Goal: Information Seeking & Learning: Learn about a topic

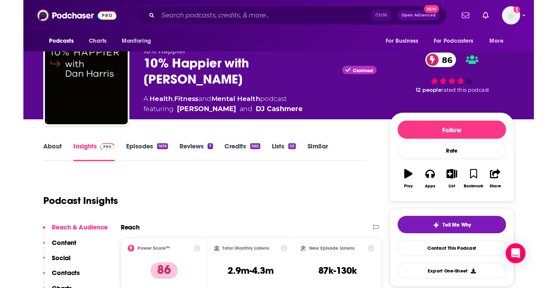
scroll to position [12, 0]
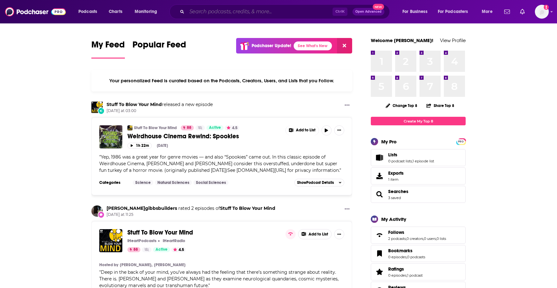
click at [210, 12] on input "Search podcasts, credits, & more..." at bounding box center [260, 12] width 146 height 10
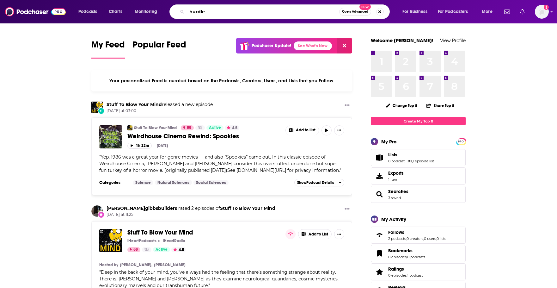
type input "hurdle"
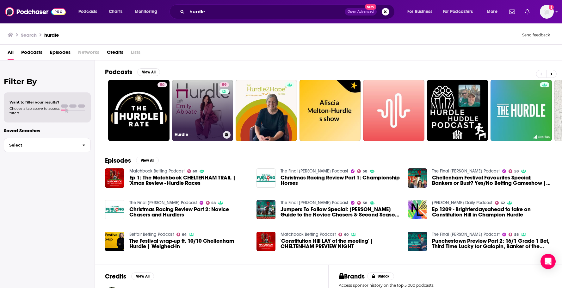
click at [198, 127] on link "59 Hurdle" at bounding box center [202, 110] width 61 height 61
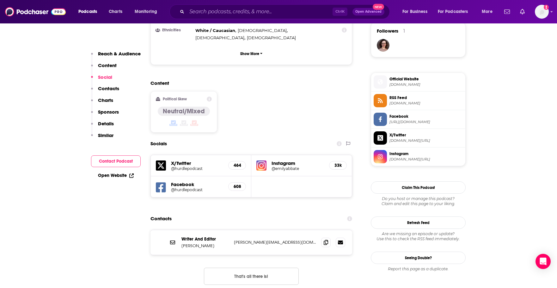
scroll to position [506, 0]
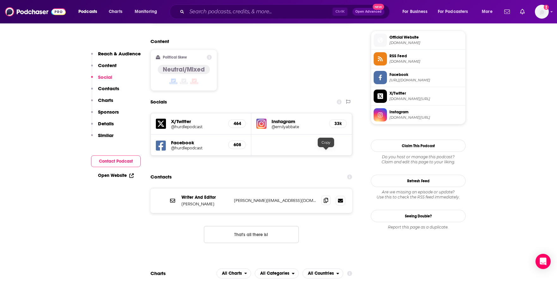
click at [328, 198] on icon at bounding box center [326, 200] width 4 height 5
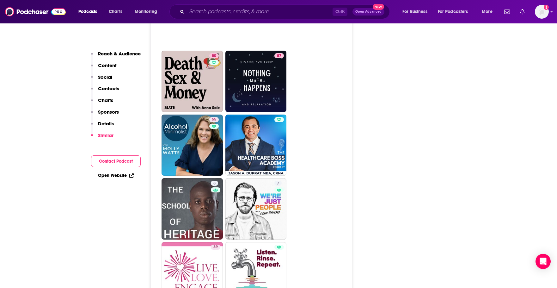
scroll to position [2742, 0]
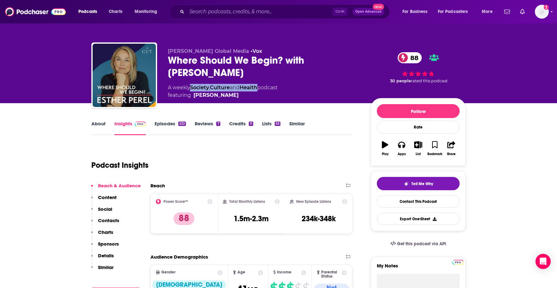
drag, startPoint x: 262, startPoint y: 87, endPoint x: 193, endPoint y: 88, distance: 69.3
click at [193, 88] on div "A weekly Society , Culture and Health podcast featuring Esther Perel" at bounding box center [223, 91] width 110 height 15
copy div "Society , Culture and Health"
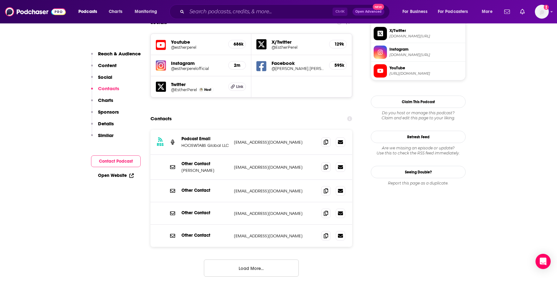
scroll to position [570, 0]
click at [326, 208] on span at bounding box center [325, 212] width 9 height 9
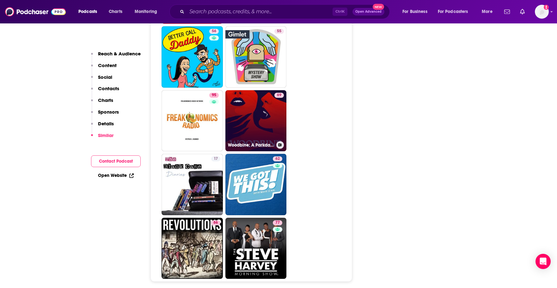
scroll to position [3227, 0]
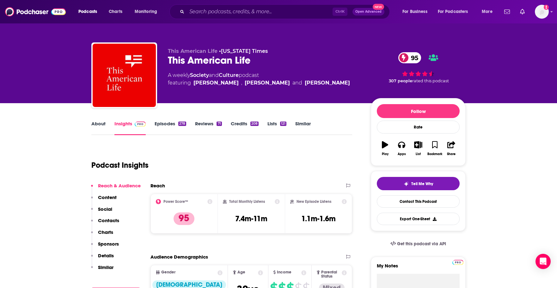
click at [201, 74] on link "Society" at bounding box center [199, 75] width 19 height 6
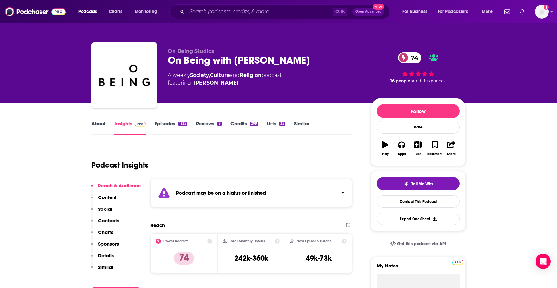
click at [241, 184] on div "Podcast may be on a hiatus or finished" at bounding box center [252, 193] width 202 height 28
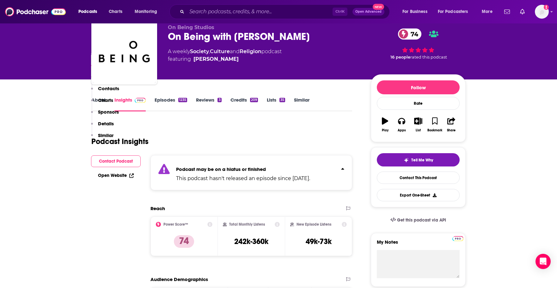
scroll to position [21, 0]
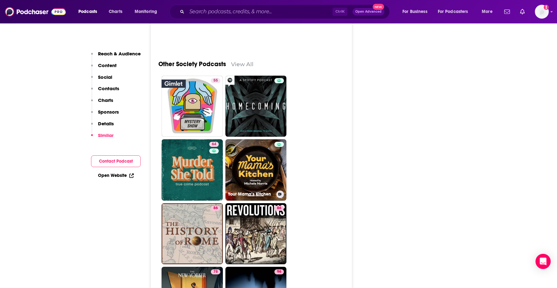
scroll to position [2257, 0]
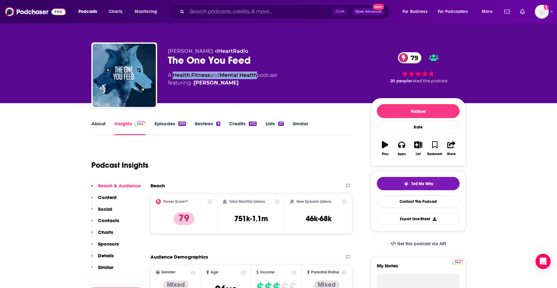
drag, startPoint x: 261, startPoint y: 73, endPoint x: 173, endPoint y: 75, distance: 88.0
click at [173, 75] on div "A Health , Fitness and Mental Health podcast featuring Eric Zimmer" at bounding box center [222, 79] width 109 height 15
copy div "Health , Fitness and Mental Health"
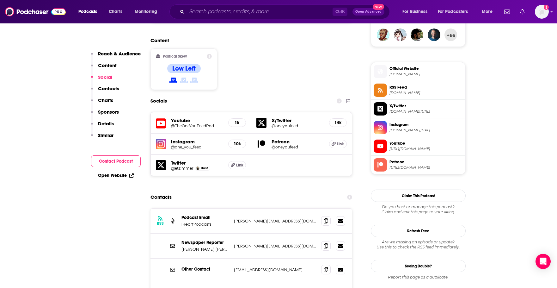
scroll to position [527, 0]
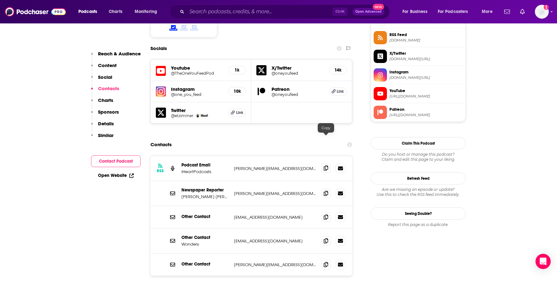
click at [324, 165] on icon at bounding box center [326, 167] width 4 height 5
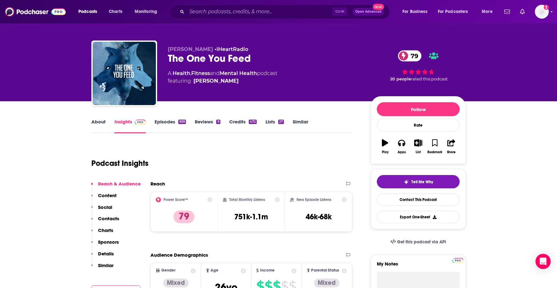
scroll to position [0, 0]
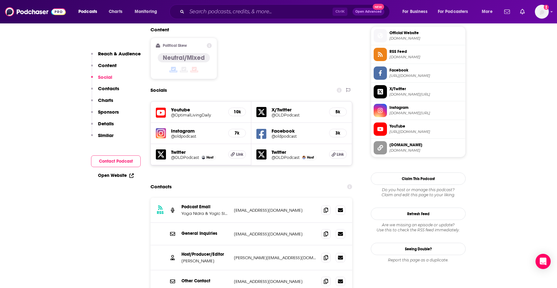
scroll to position [548, 0]
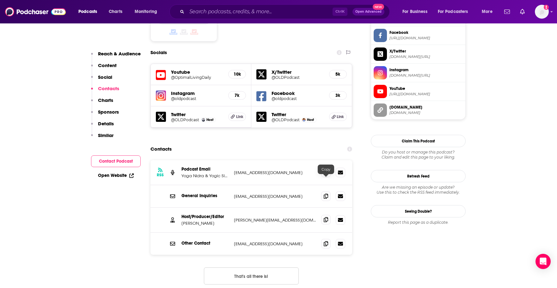
click at [326, 217] on icon at bounding box center [326, 219] width 4 height 5
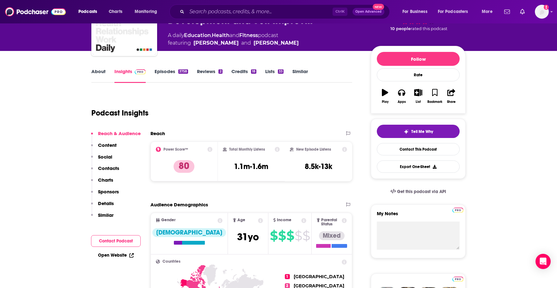
scroll to position [42, 0]
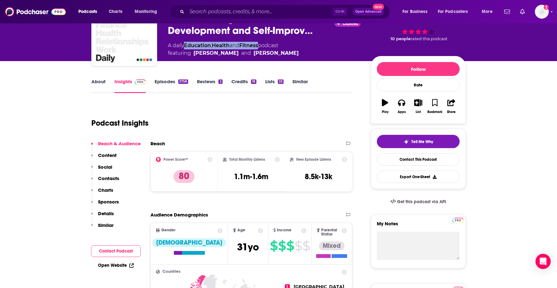
drag, startPoint x: 263, startPoint y: 43, endPoint x: 187, endPoint y: 42, distance: 76.3
click at [187, 42] on div "A daily Education , Health and Fitness podcast featuring Justin Malik and Justi…" at bounding box center [233, 49] width 131 height 15
copy div "Education , Health and Fitness"
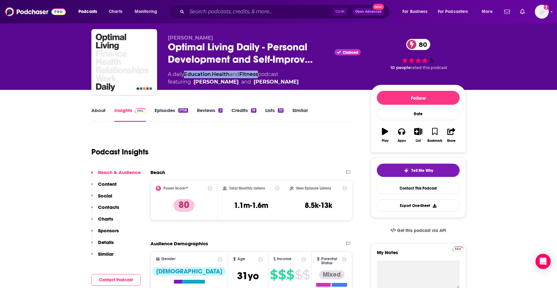
scroll to position [0, 0]
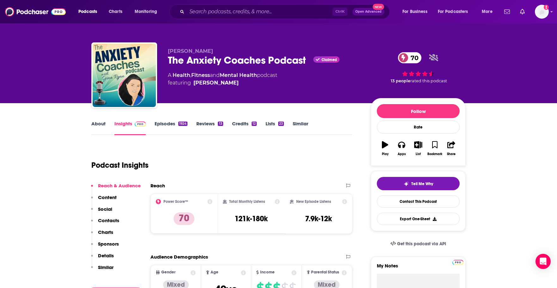
click at [255, 161] on div "Podcast Insights" at bounding box center [219, 161] width 256 height 32
drag, startPoint x: 172, startPoint y: 73, endPoint x: 260, endPoint y: 74, distance: 87.6
click at [260, 74] on div "A Health , Fitness and Mental Health podcast featuring Gina Ryan" at bounding box center [222, 79] width 109 height 15
copy div "Health , Fitness and Mental Health"
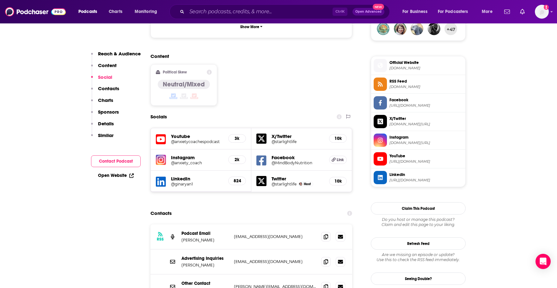
scroll to position [527, 0]
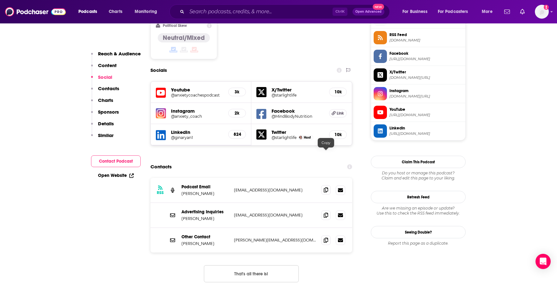
click at [325, 187] on icon at bounding box center [326, 189] width 4 height 5
click at [331, 235] on span at bounding box center [325, 239] width 9 height 9
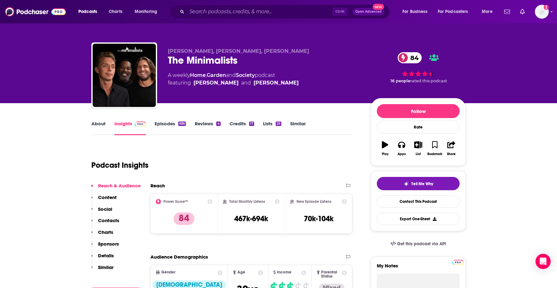
drag, startPoint x: 167, startPoint y: 50, endPoint x: 319, endPoint y: 52, distance: 151.6
click at [319, 52] on div "Joshua Fields Millburn, Ryan Nicodemus, T.K. Coleman The Minimalists 84 A weekl…" at bounding box center [278, 76] width 375 height 68
copy span "Joshua Fields Millburn, Ryan Nicodemus, T.K. Coleman"
click at [234, 155] on div "Podcast Insights" at bounding box center [219, 161] width 256 height 32
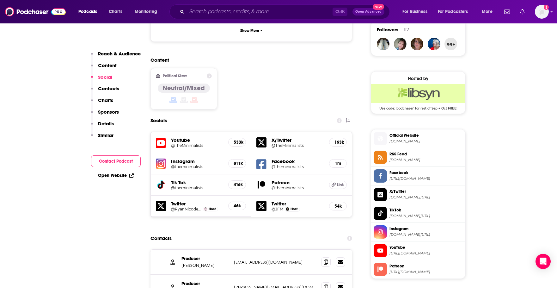
scroll to position [591, 0]
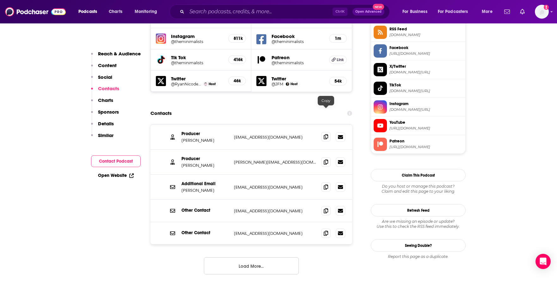
click at [325, 132] on span at bounding box center [325, 136] width 9 height 9
